Goal: Task Accomplishment & Management: Use online tool/utility

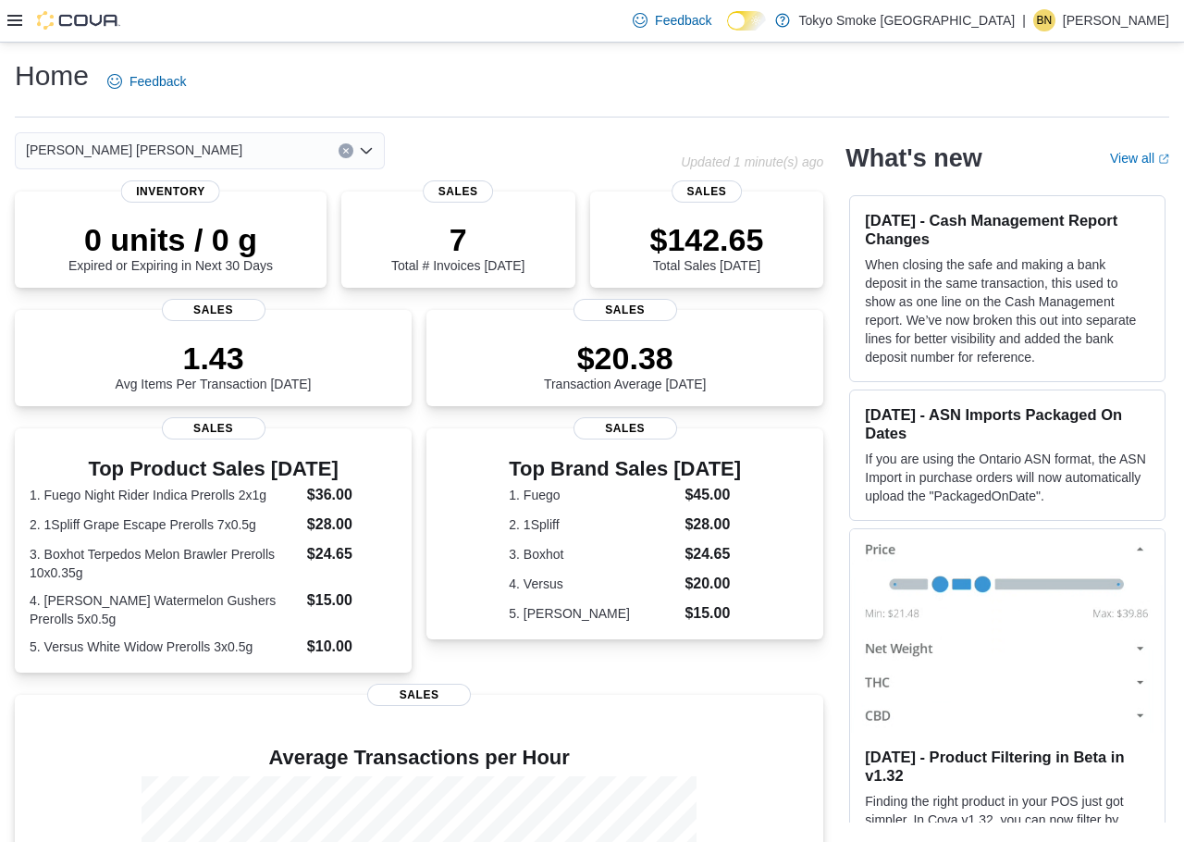
click at [18, 26] on icon at bounding box center [14, 20] width 15 height 11
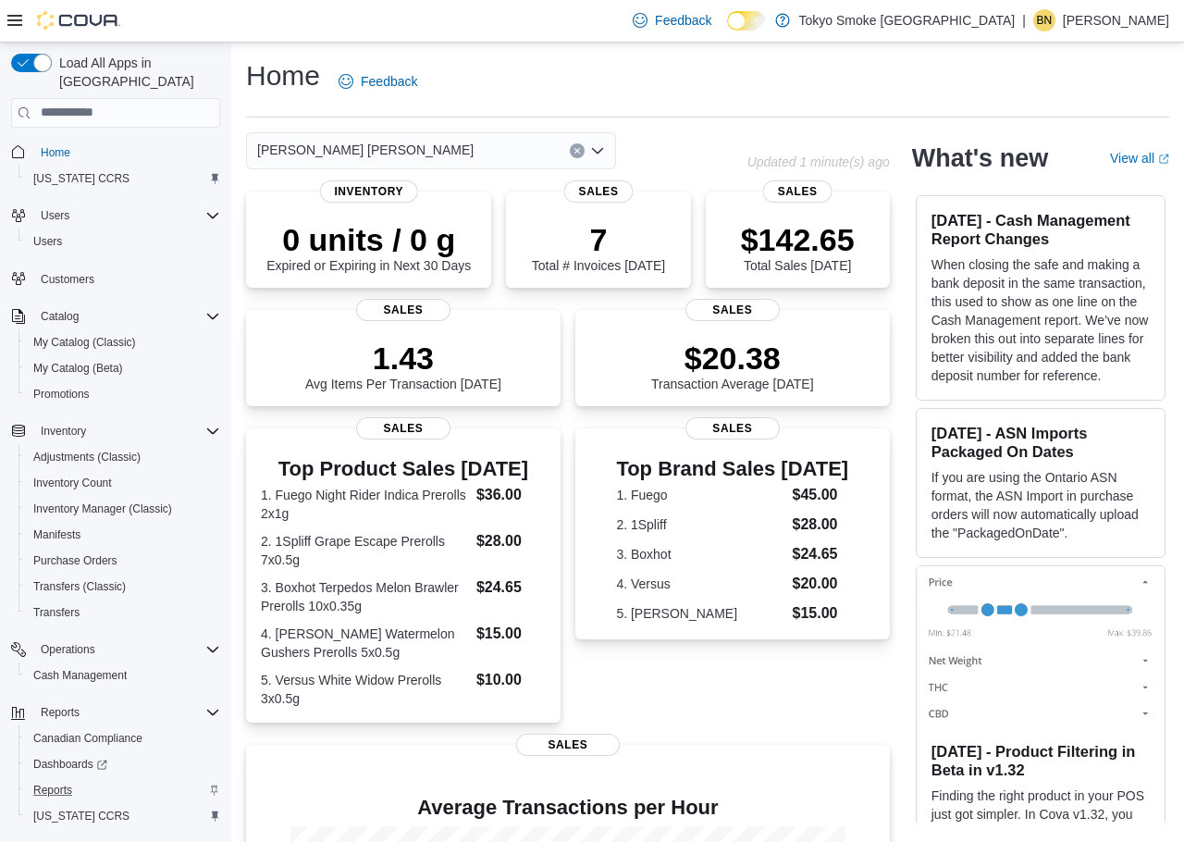
click at [104, 779] on div "Reports" at bounding box center [123, 790] width 194 height 22
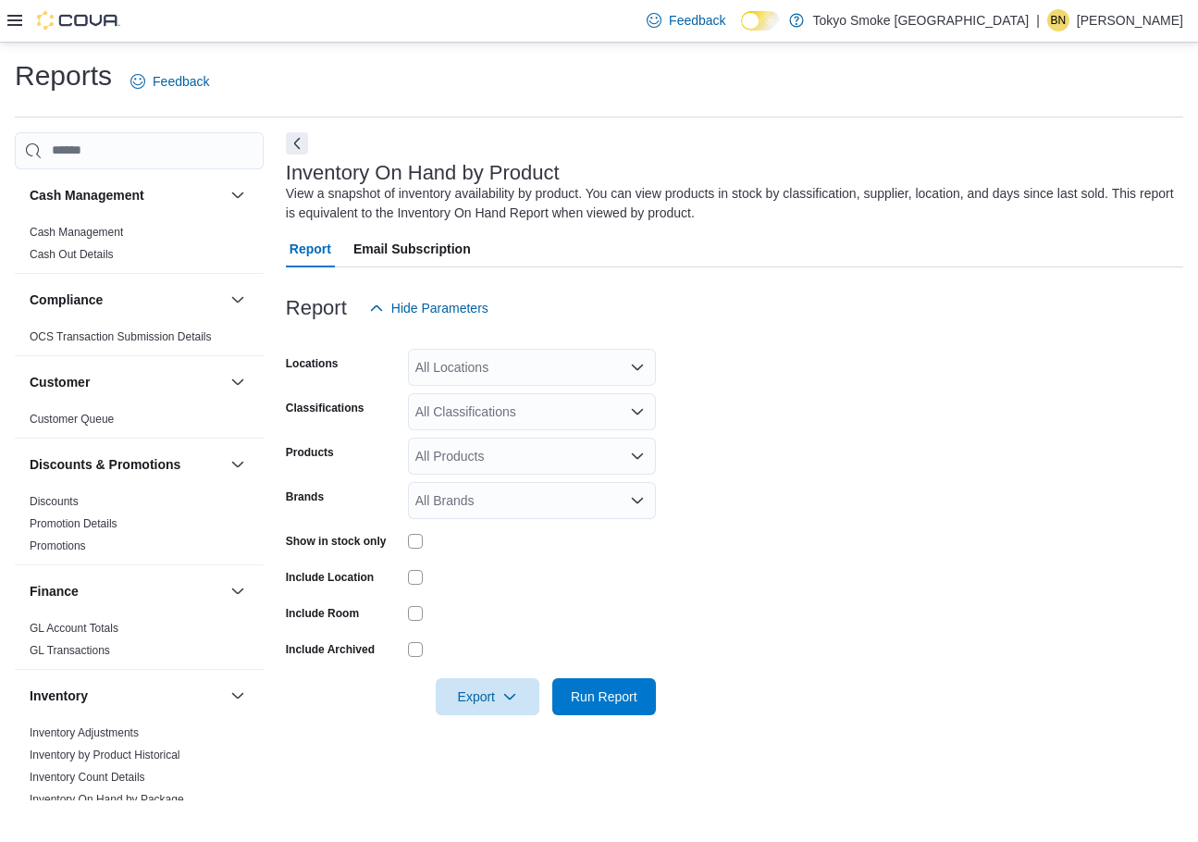
click at [475, 359] on div "All Locations" at bounding box center [532, 367] width 248 height 37
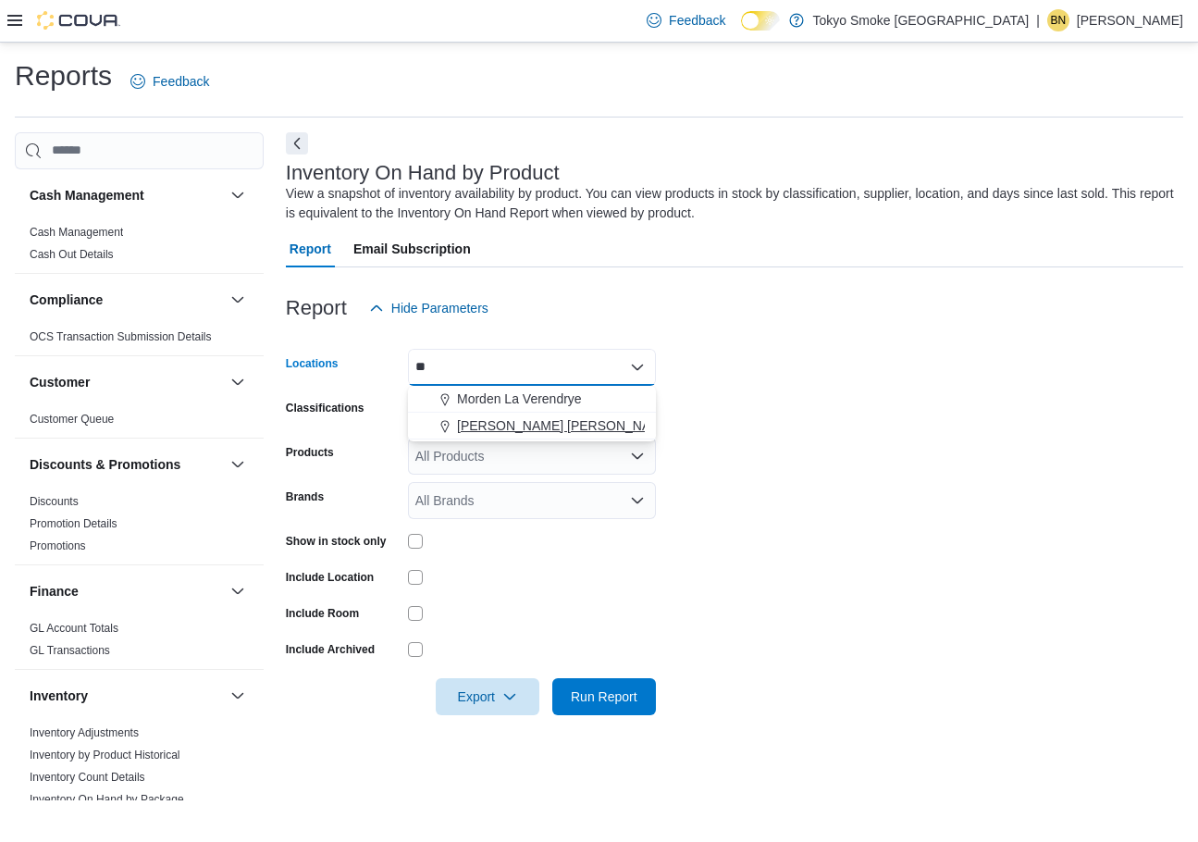
type input "**"
click at [468, 420] on span "[PERSON_NAME] [PERSON_NAME]" at bounding box center [565, 425] width 216 height 19
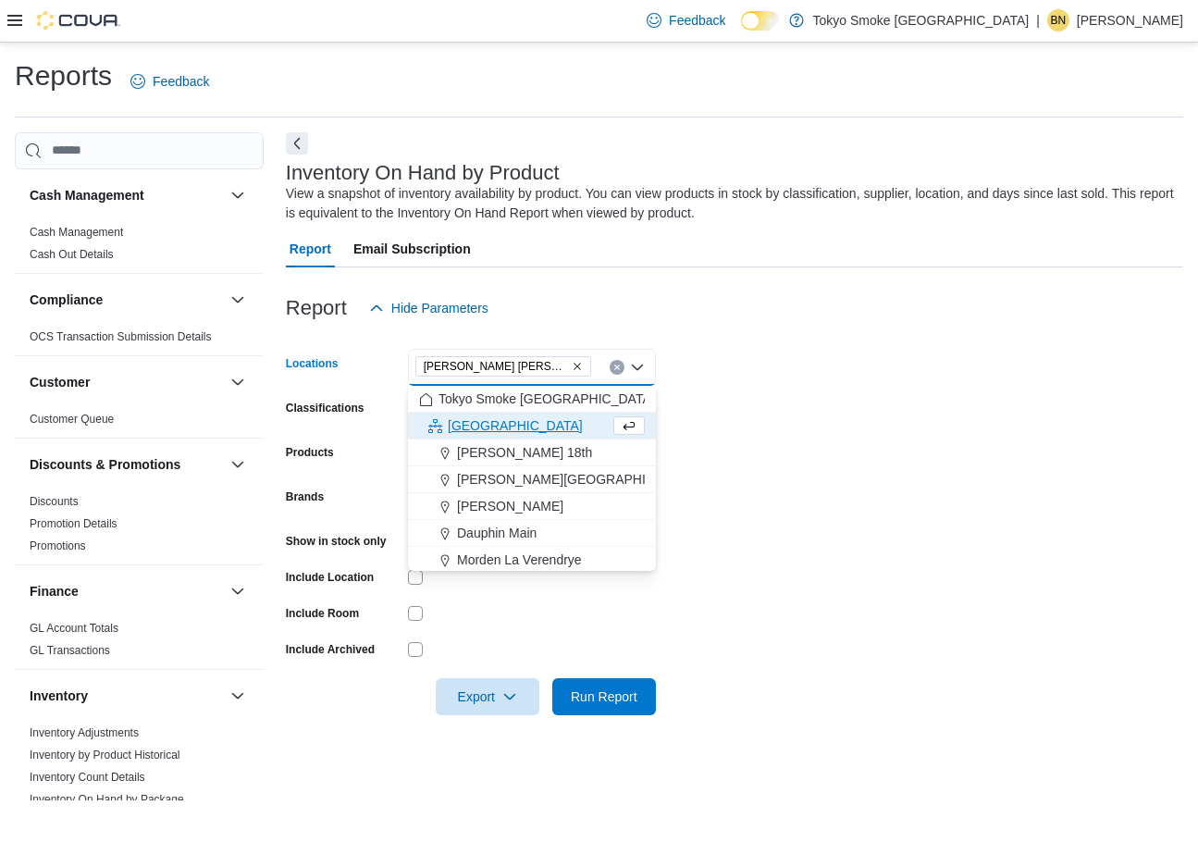
click at [16, 27] on icon at bounding box center [14, 20] width 15 height 15
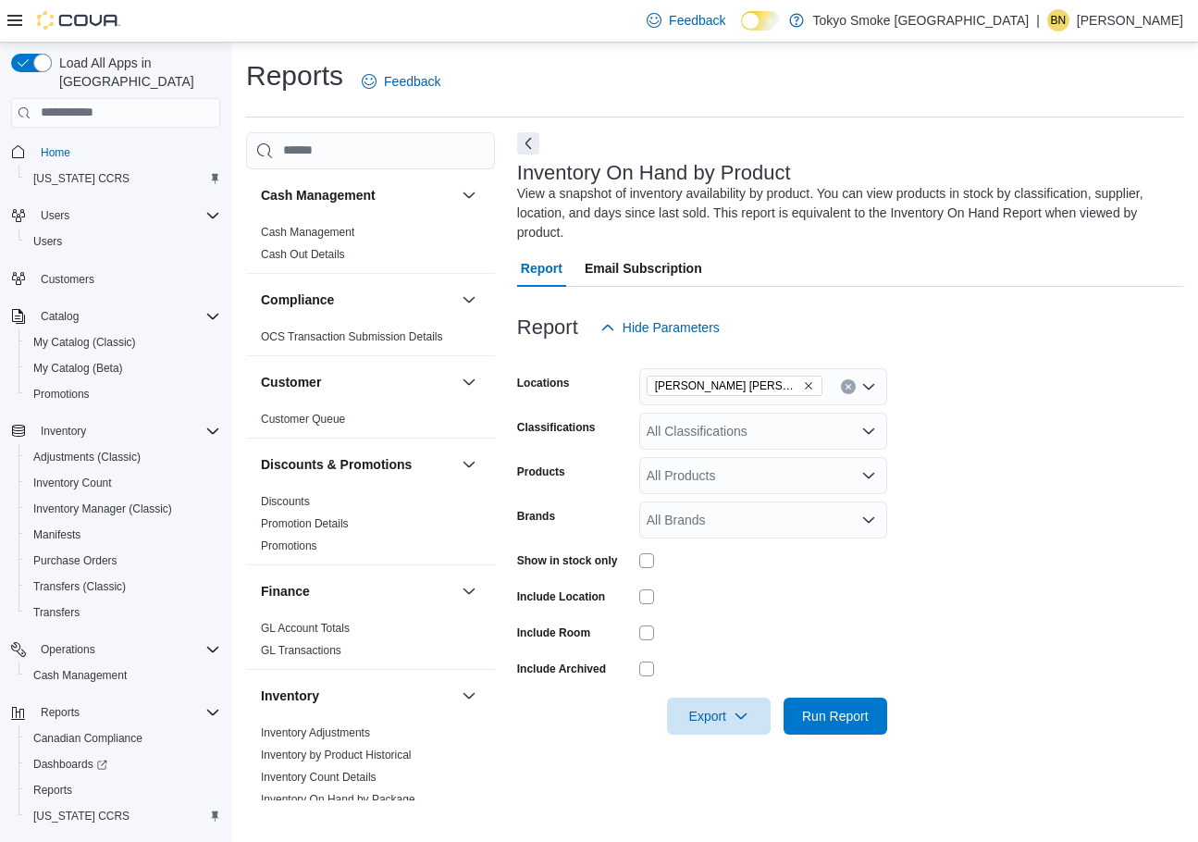
drag, startPoint x: 776, startPoint y: 586, endPoint x: 785, endPoint y: 595, distance: 13.1
click at [780, 588] on div at bounding box center [763, 596] width 248 height 29
click at [848, 711] on span "Run Report" at bounding box center [835, 715] width 67 height 19
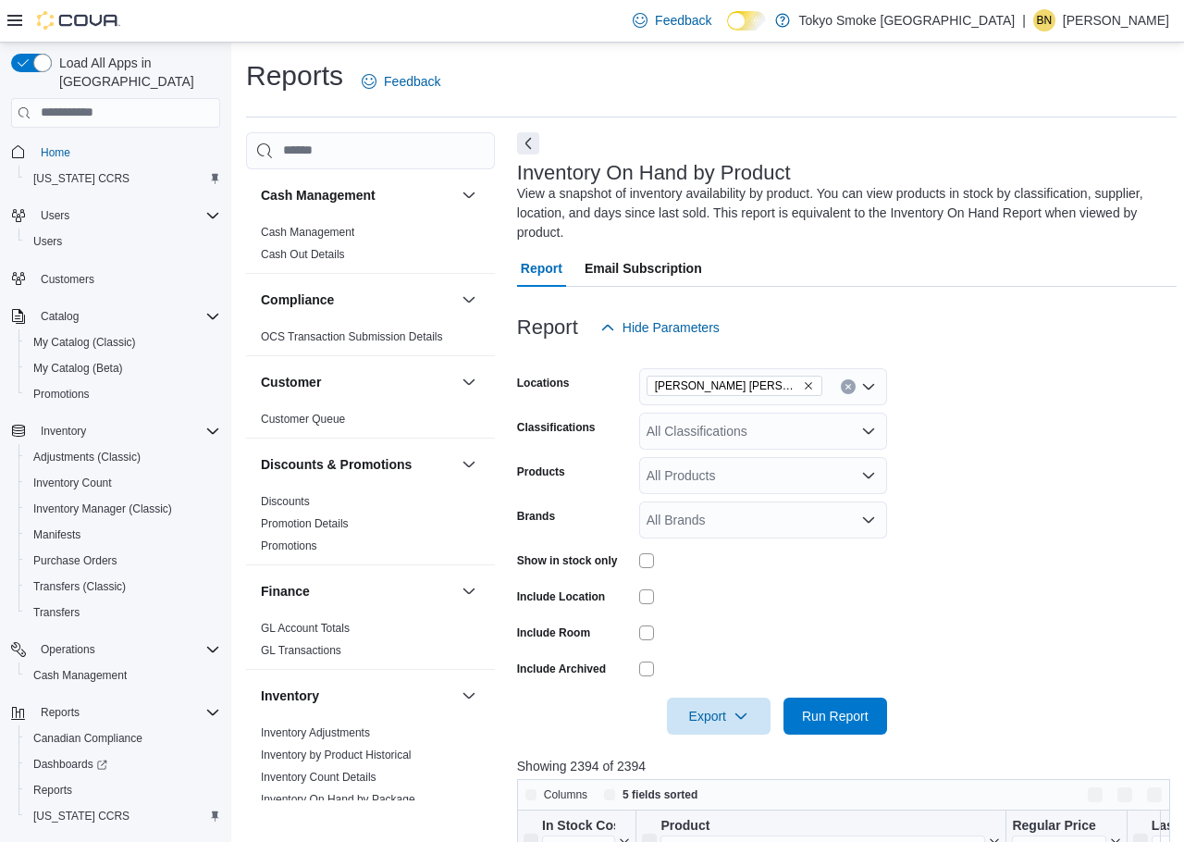
scroll to position [1011, 0]
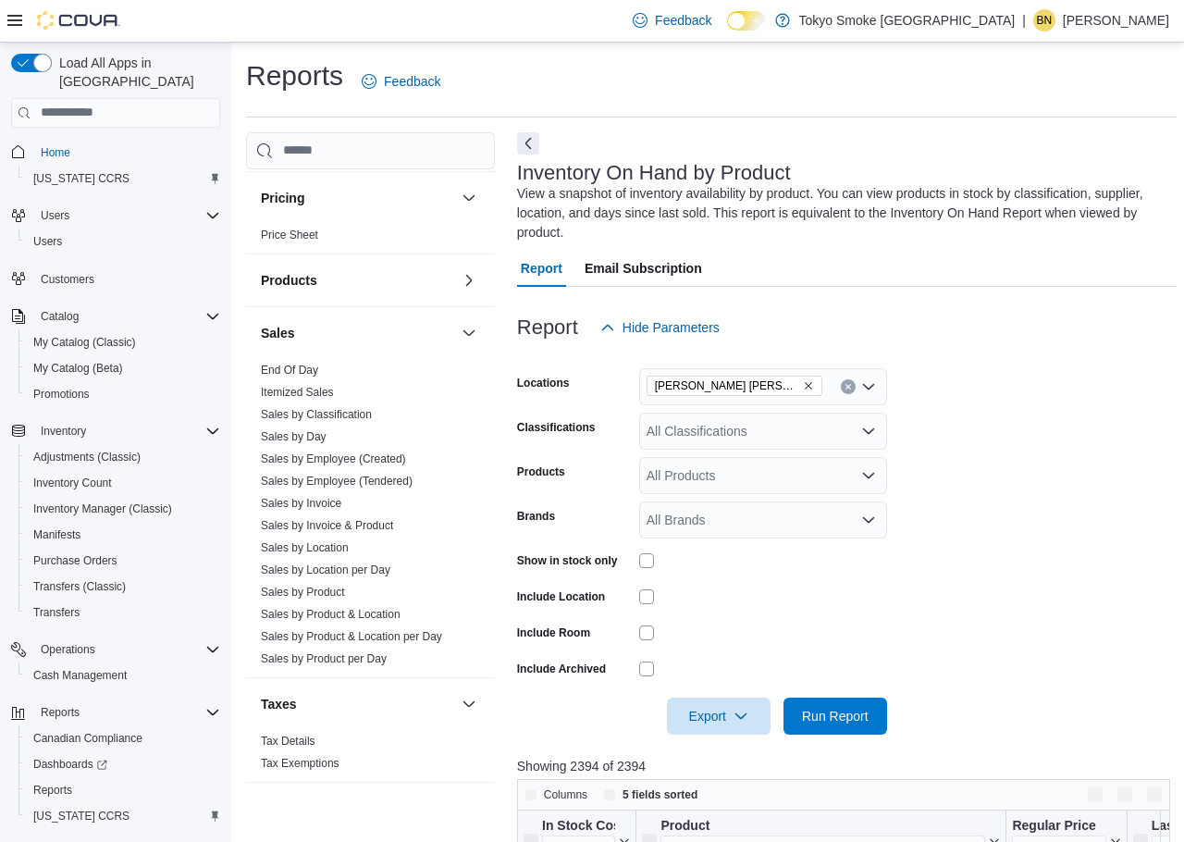
click at [968, 515] on form "Locations [PERSON_NAME] [PERSON_NAME] Classifications All Classifications Produ…" at bounding box center [847, 540] width 660 height 389
drag, startPoint x: 339, startPoint y: 487, endPoint x: 410, endPoint y: 486, distance: 70.3
click at [339, 487] on link "Sales by Employee (Tendered)" at bounding box center [337, 481] width 152 height 13
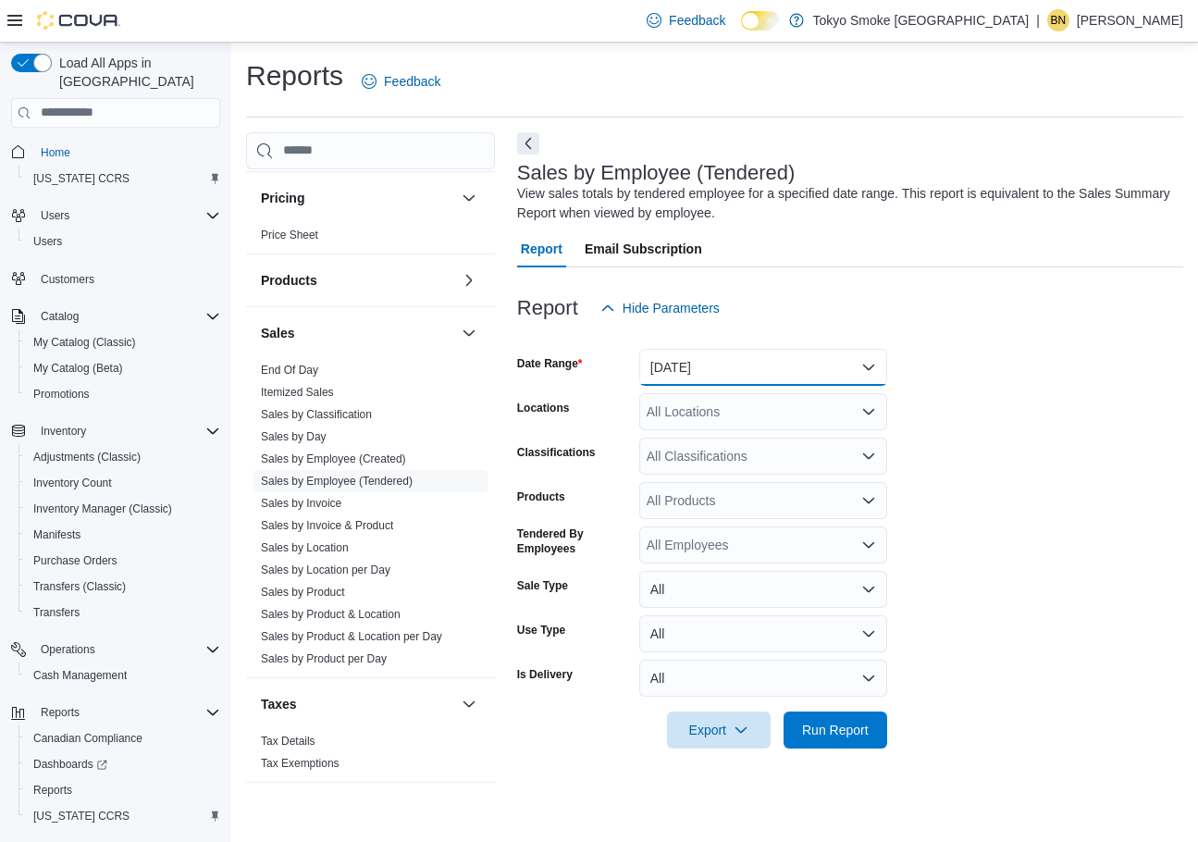
click at [710, 368] on button "[DATE]" at bounding box center [763, 367] width 248 height 37
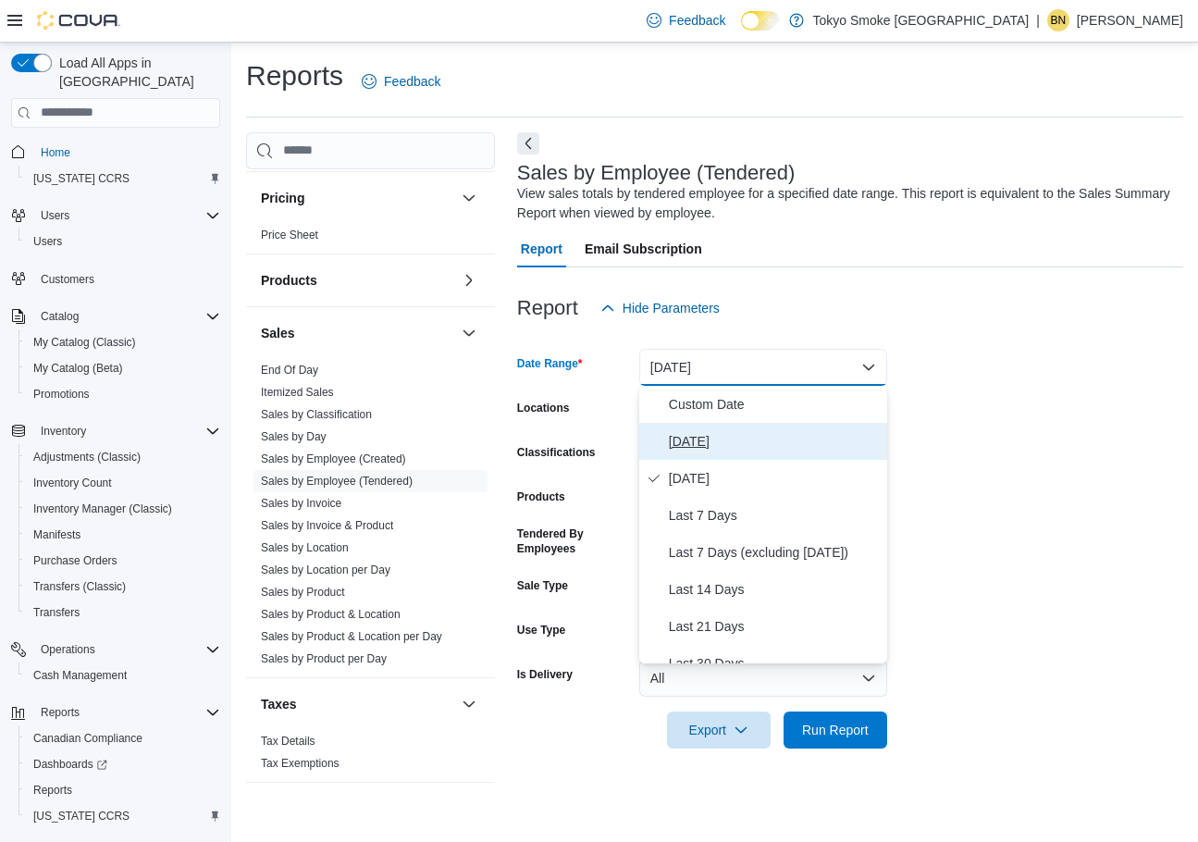
click at [690, 442] on span "[DATE]" at bounding box center [774, 441] width 211 height 22
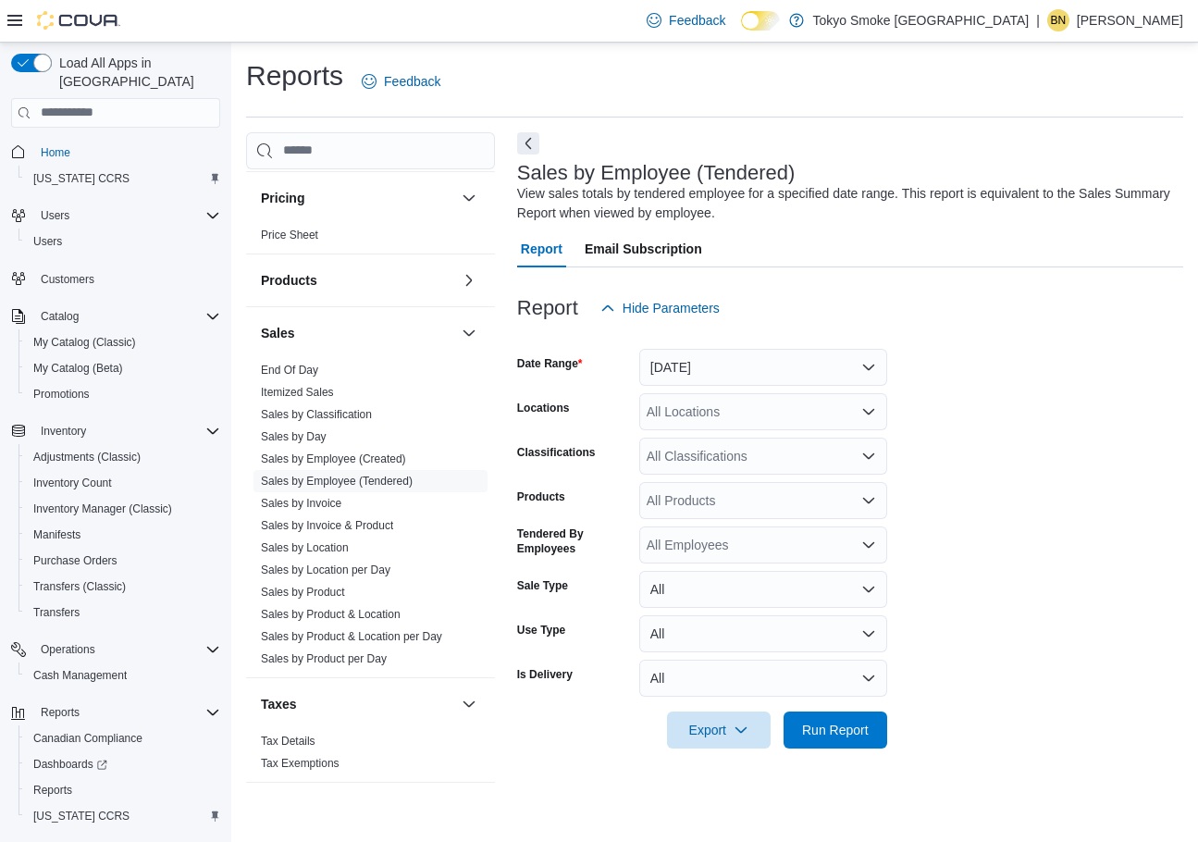
click at [697, 415] on div "All Locations" at bounding box center [763, 411] width 248 height 37
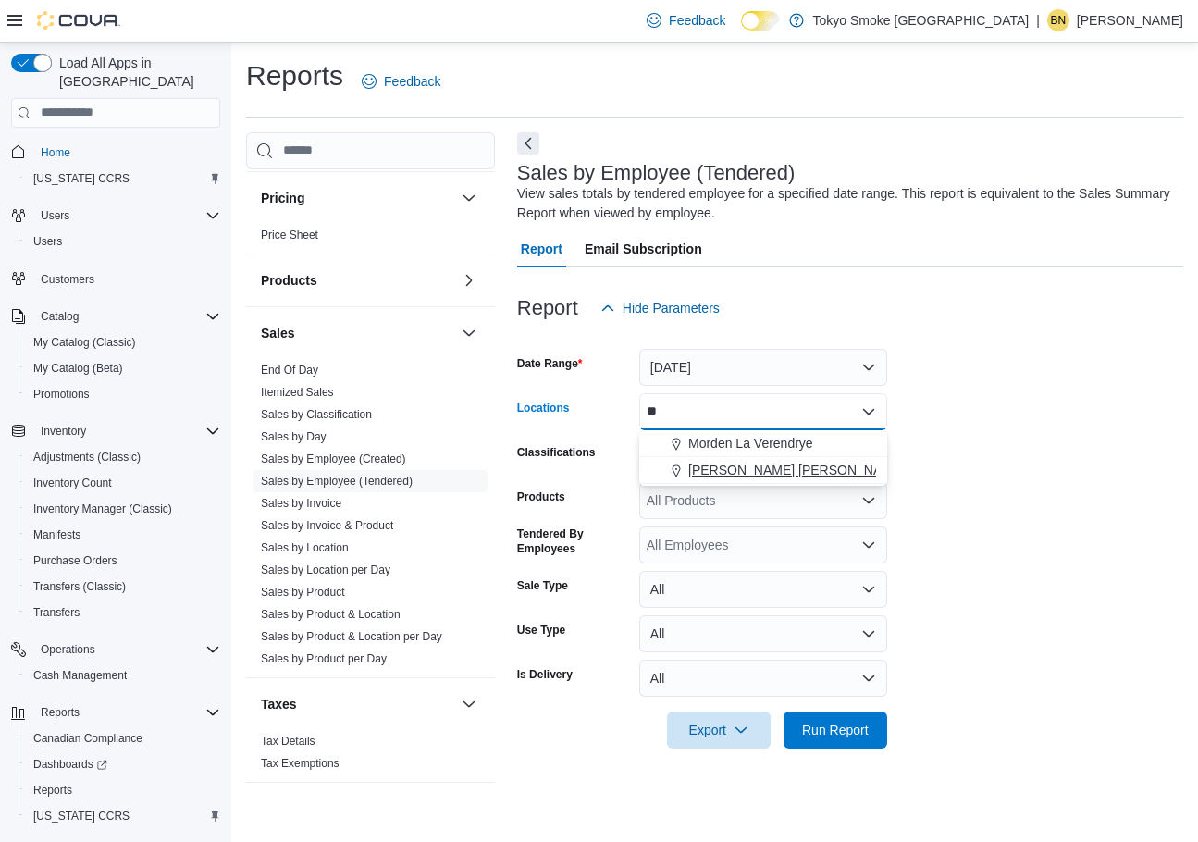
type input "**"
click at [723, 464] on span "[PERSON_NAME] [PERSON_NAME]" at bounding box center [796, 470] width 216 height 19
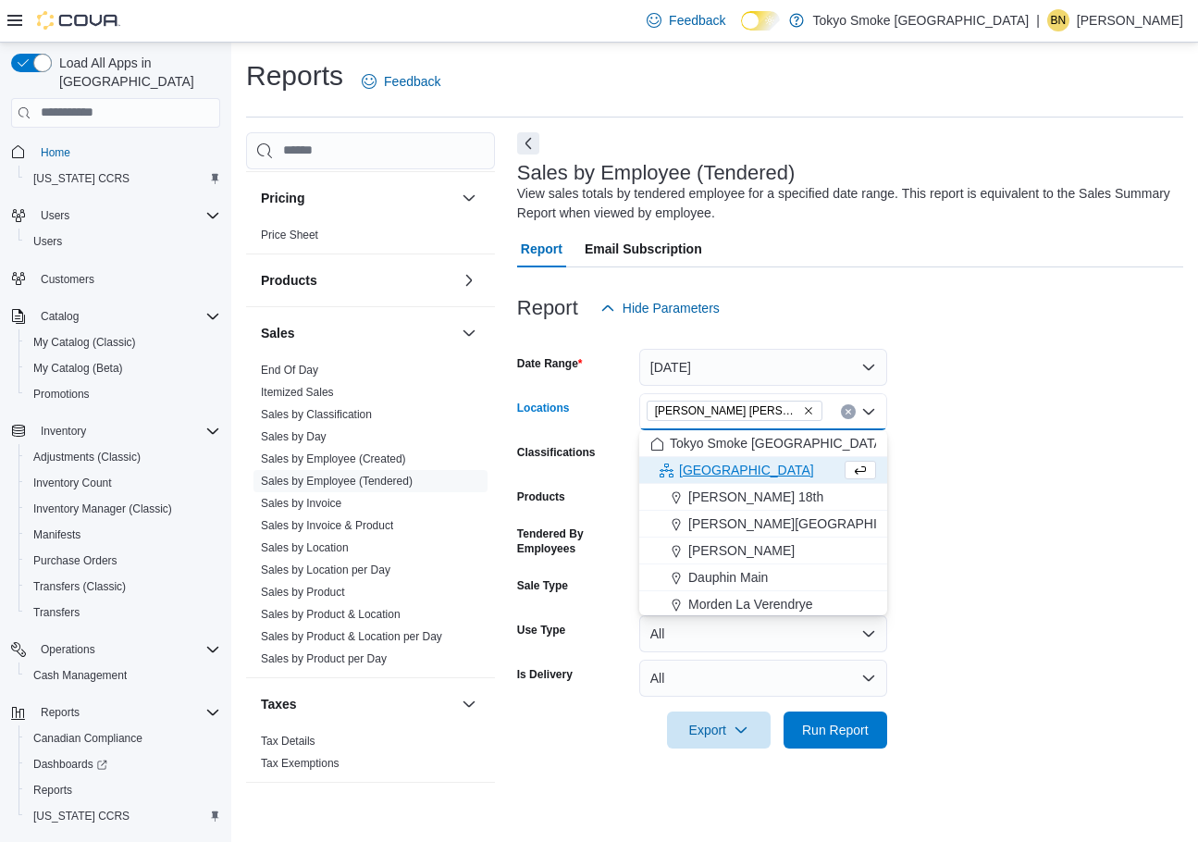
drag, startPoint x: 1058, startPoint y: 497, endPoint x: 955, endPoint y: 521, distance: 106.4
click at [1058, 497] on form "Date Range [DATE] Locations [GEOGRAPHIC_DATA] [GEOGRAPHIC_DATA] Combo box. Sele…" at bounding box center [850, 538] width 666 height 422
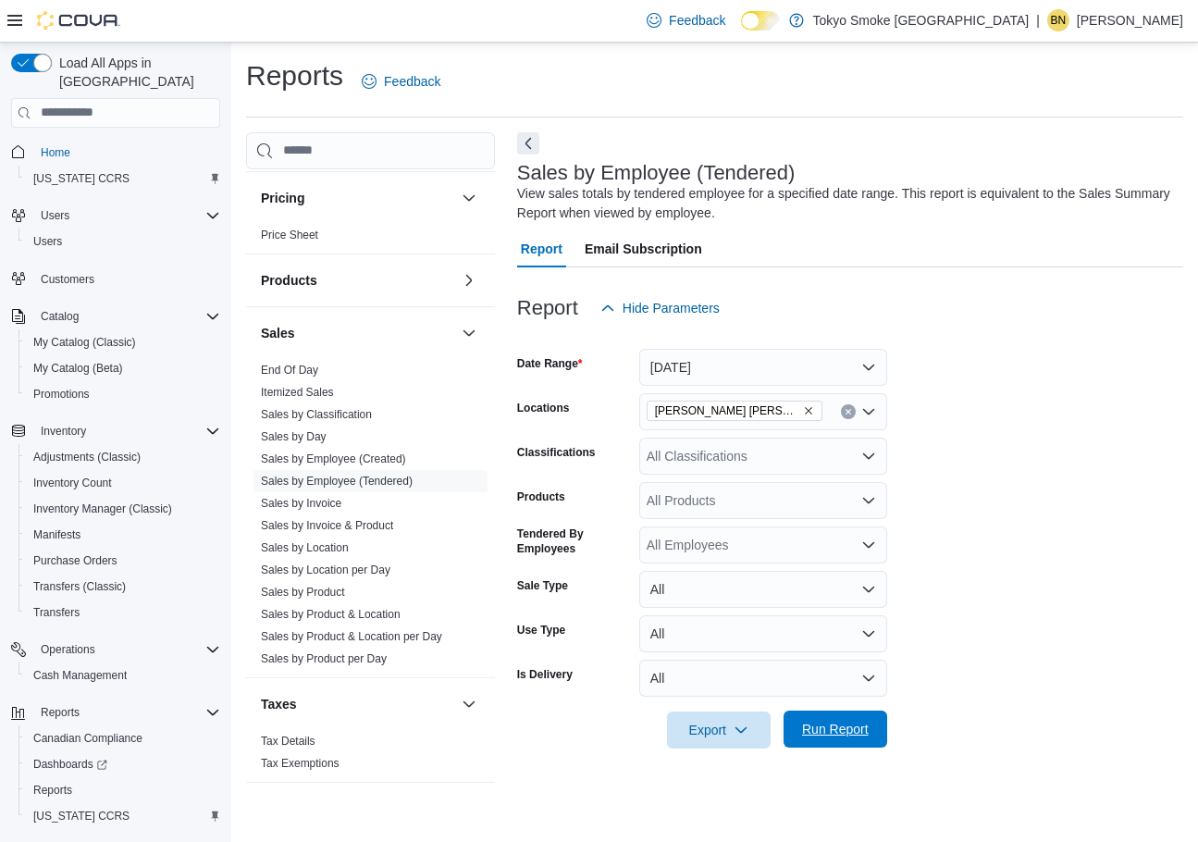
click at [819, 724] on span "Run Report" at bounding box center [835, 729] width 67 height 19
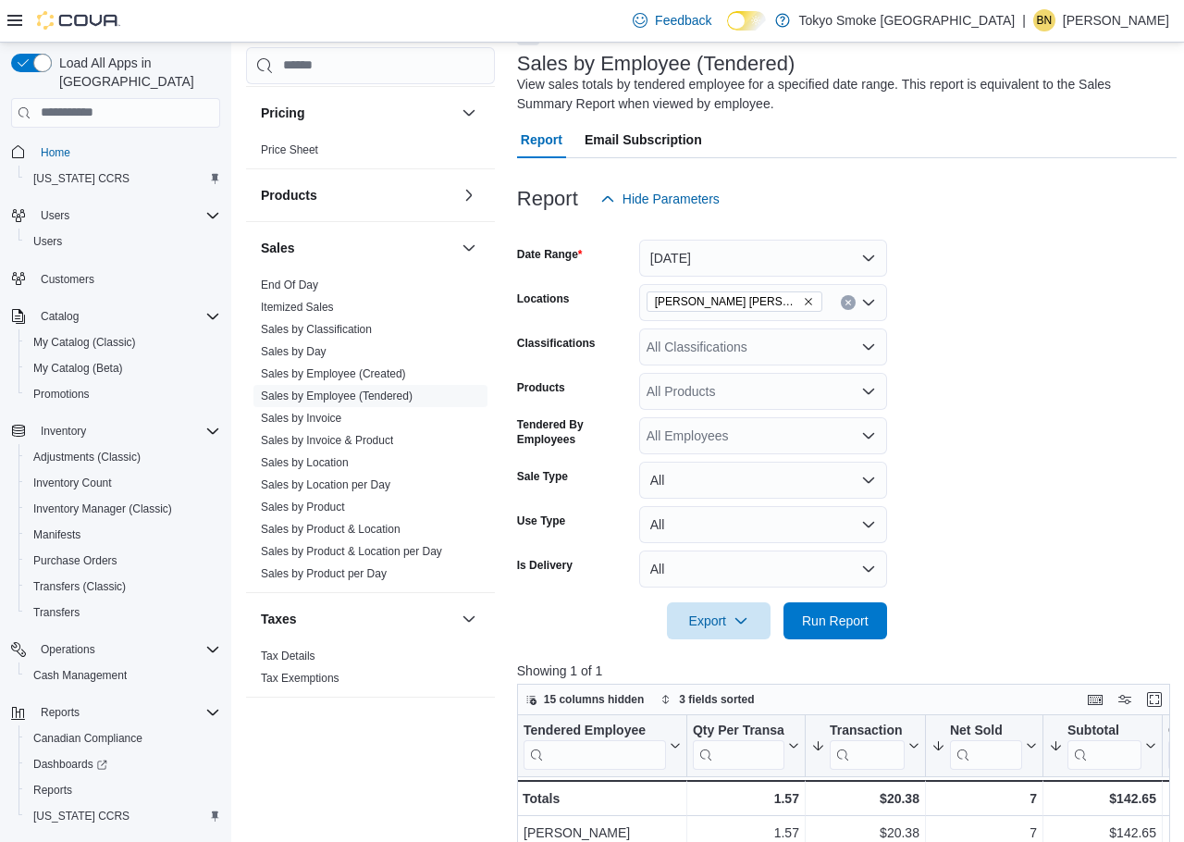
scroll to position [278, 0]
